Goal: Obtain resource: Obtain resource

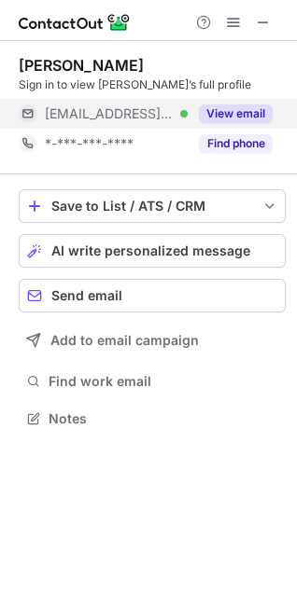
scroll to position [406, 297]
drag, startPoint x: 236, startPoint y: 107, endPoint x: 237, endPoint y: 118, distance: 11.2
click at [236, 107] on button "View email" at bounding box center [236, 113] width 74 height 19
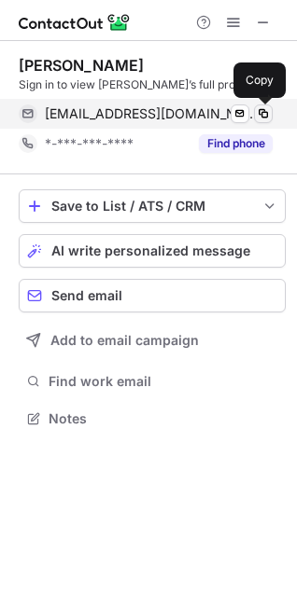
click at [265, 110] on span at bounding box center [263, 113] width 15 height 15
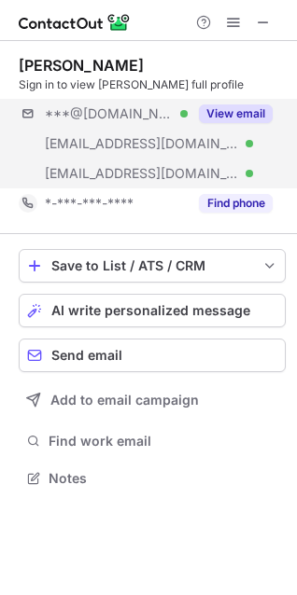
scroll to position [466, 297]
click at [244, 122] on button "View email" at bounding box center [236, 113] width 74 height 19
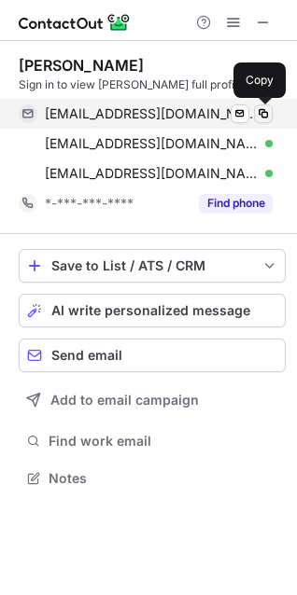
click at [257, 109] on span at bounding box center [263, 113] width 15 height 15
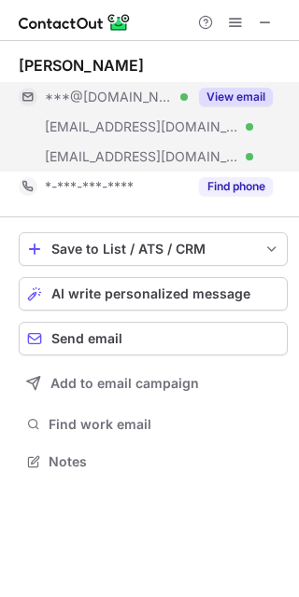
scroll to position [449, 299]
click at [258, 91] on button "View email" at bounding box center [236, 97] width 74 height 19
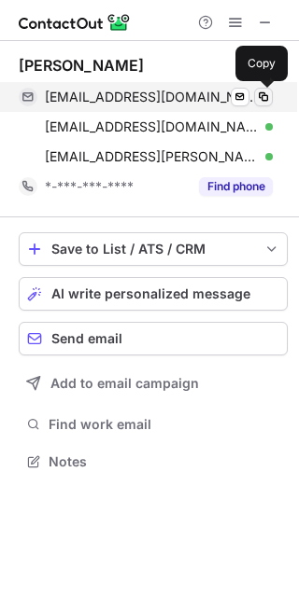
click at [265, 98] on span at bounding box center [263, 97] width 15 height 15
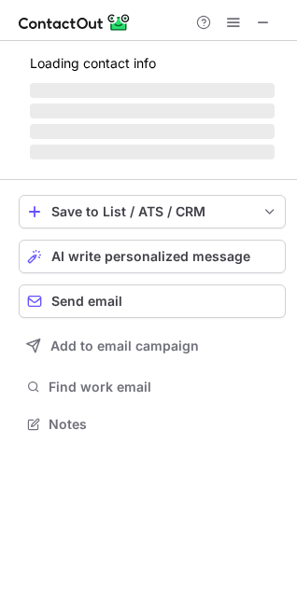
scroll to position [406, 297]
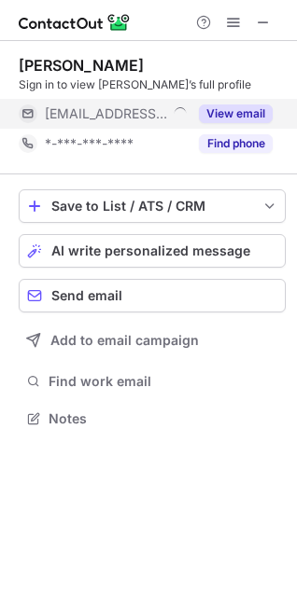
click at [242, 107] on button "View email" at bounding box center [236, 113] width 74 height 19
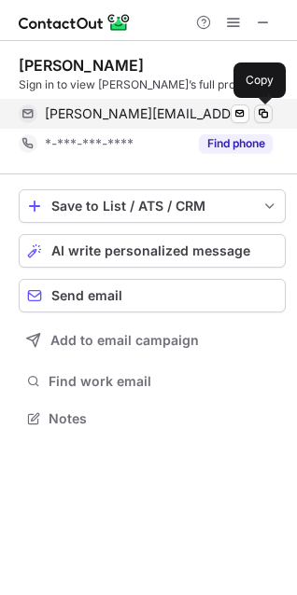
click at [269, 113] on span at bounding box center [263, 113] width 15 height 15
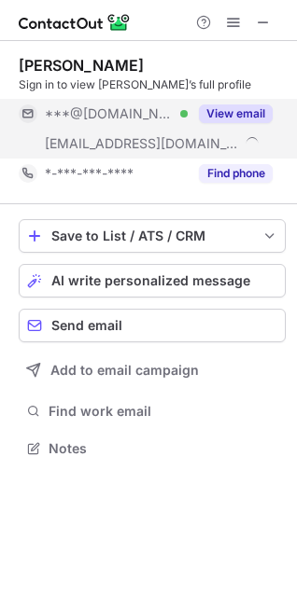
scroll to position [436, 297]
click at [238, 113] on button "View email" at bounding box center [236, 113] width 74 height 19
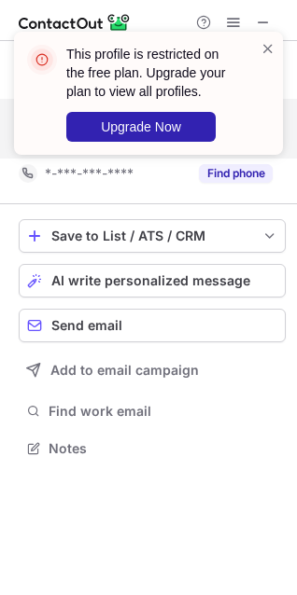
click at [255, 116] on div "This profile is restricted on the free plan. Upgrade your plan to view all prof…" at bounding box center [148, 100] width 299 height 175
